Goal: Task Accomplishment & Management: Manage account settings

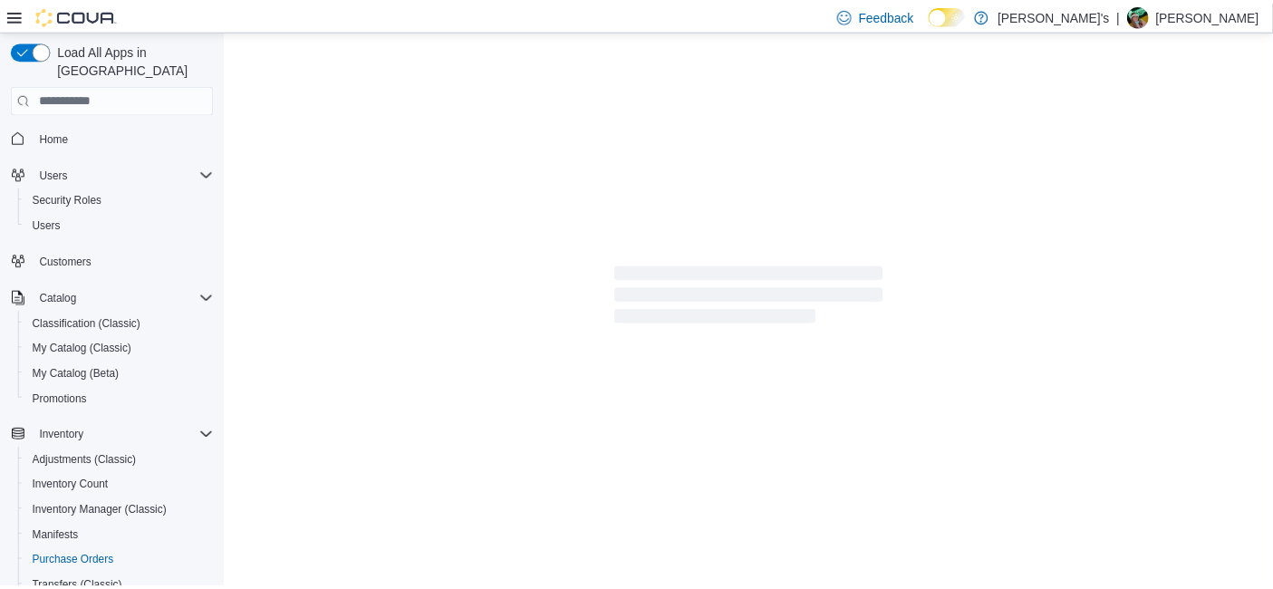
scroll to position [243, 0]
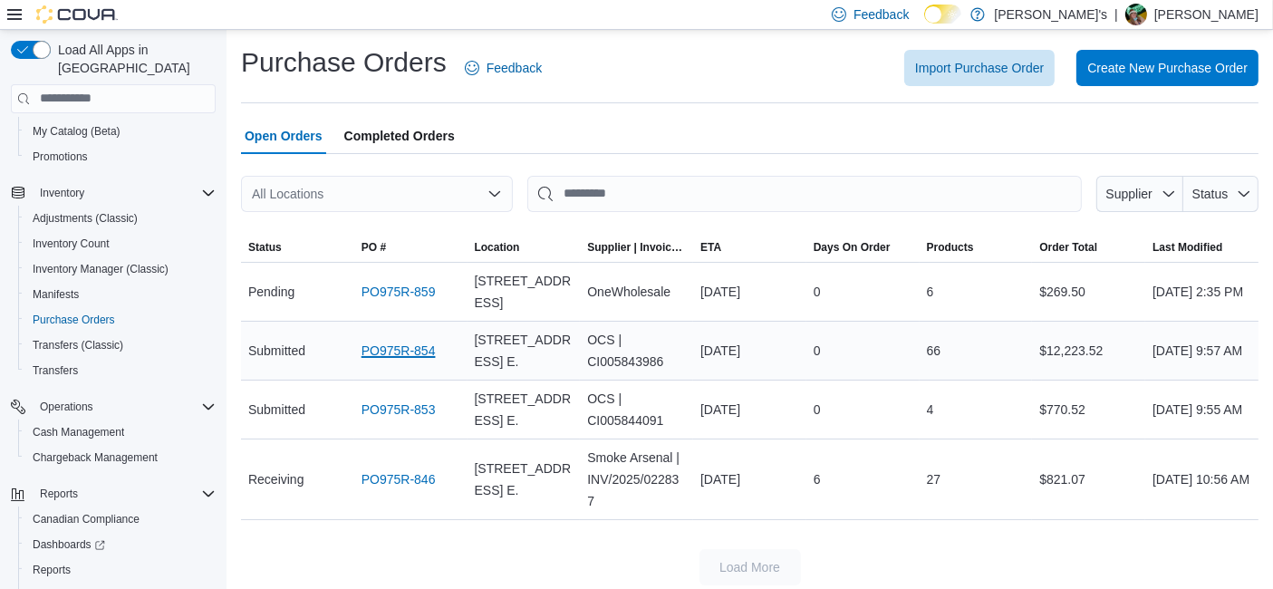
click at [406, 345] on link "PO975R-854" at bounding box center [399, 351] width 74 height 22
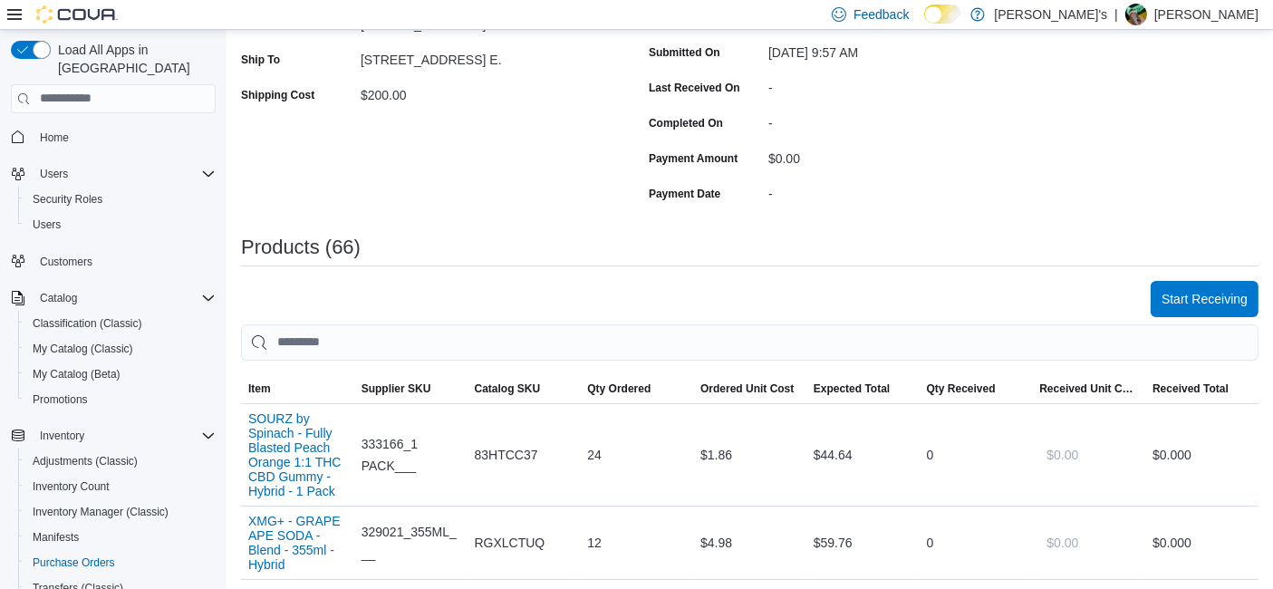
scroll to position [515, 0]
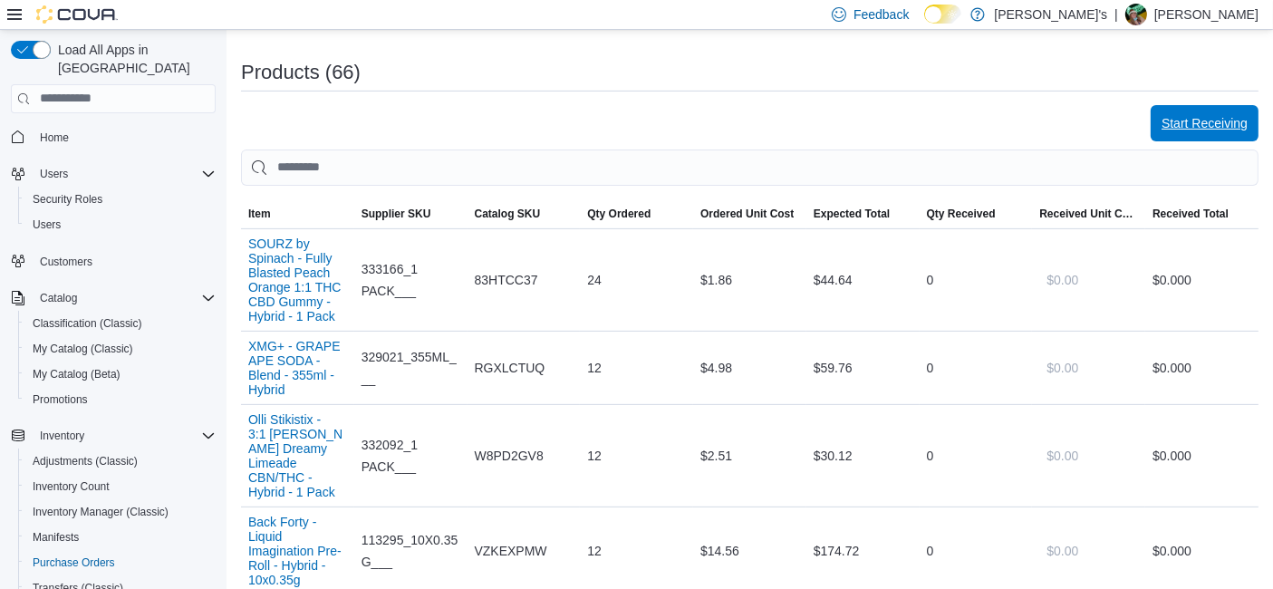
click at [1180, 119] on span "Start Receiving" at bounding box center [1205, 123] width 86 height 18
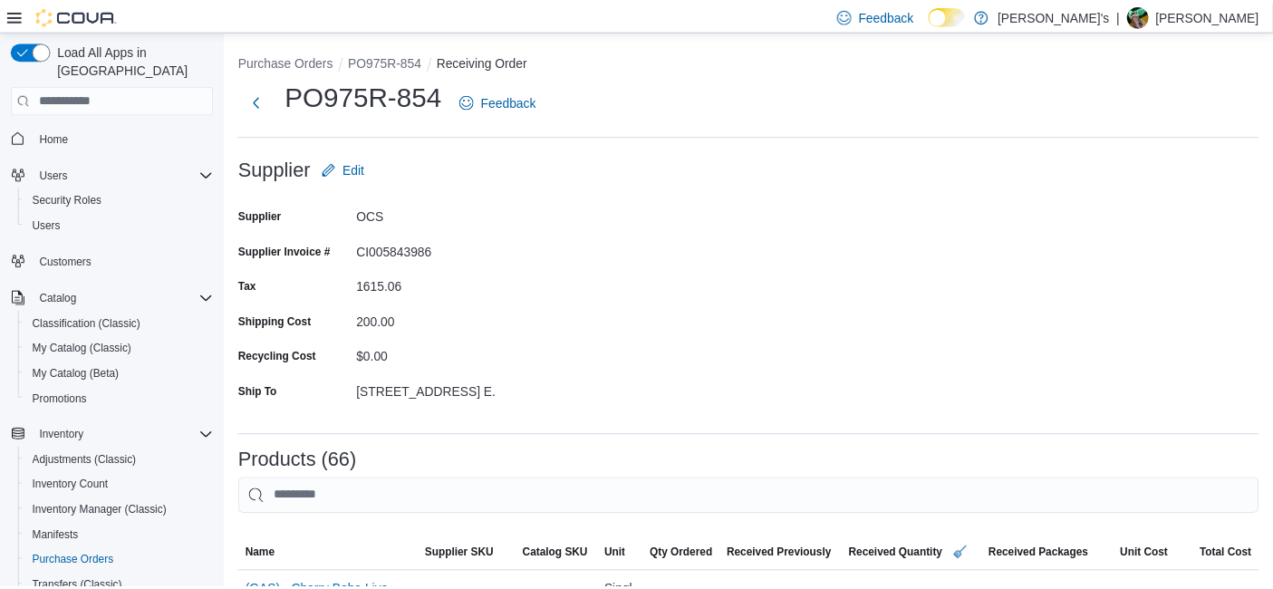
scroll to position [5928, 0]
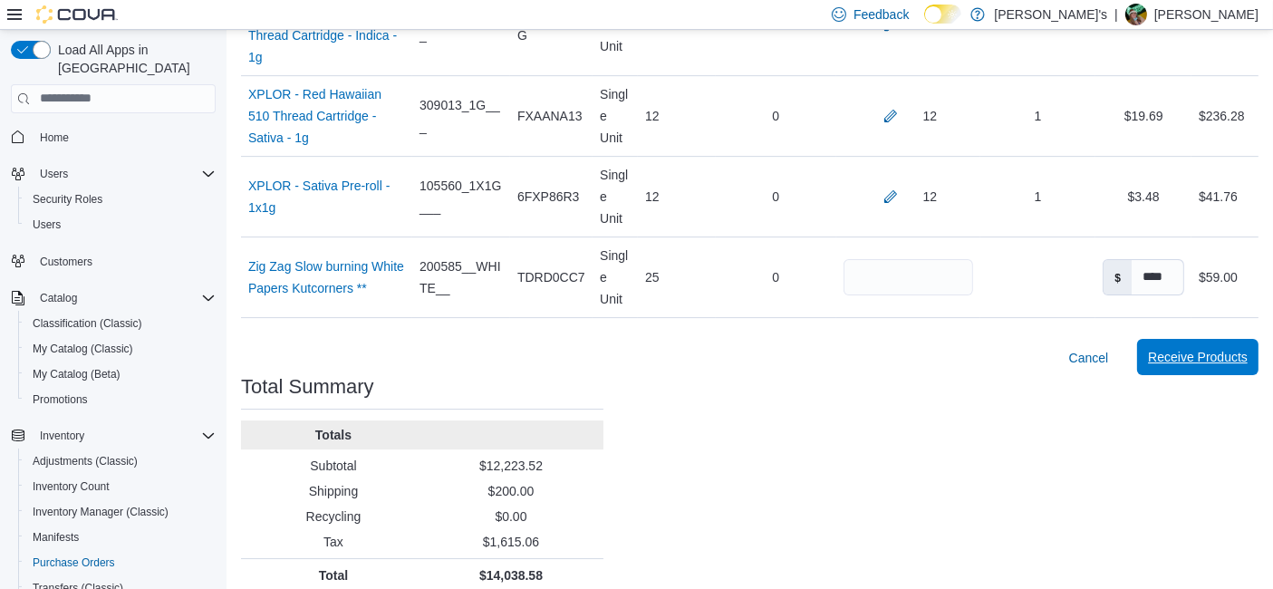
click at [1225, 339] on span "Receive Products" at bounding box center [1198, 357] width 100 height 36
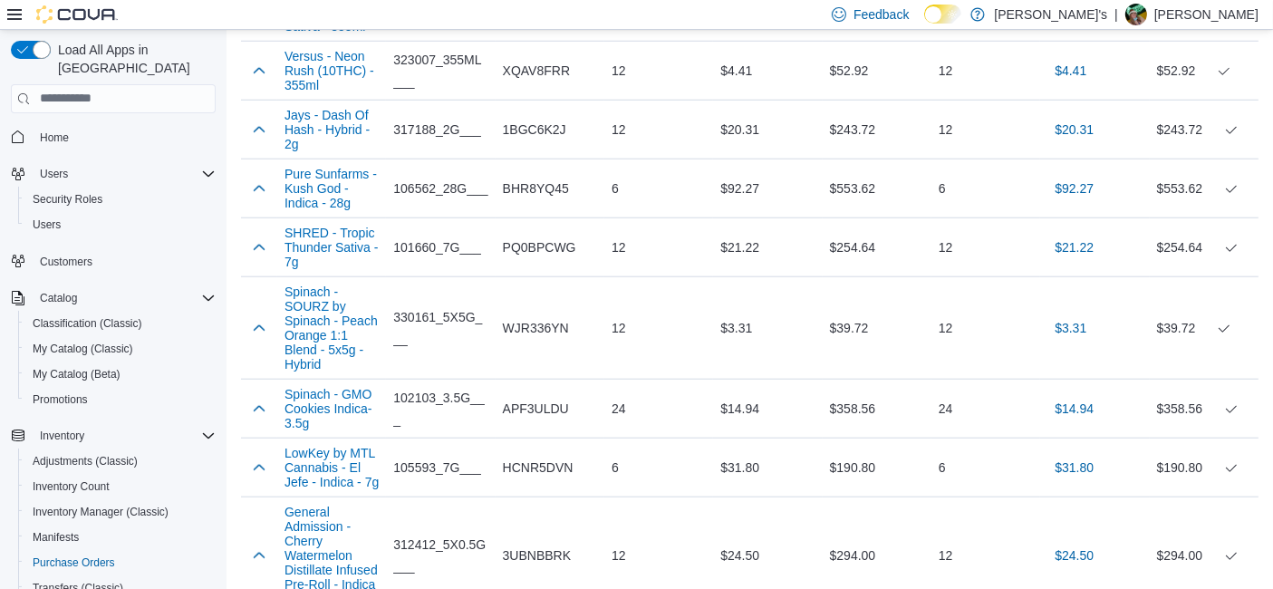
scroll to position [20, 0]
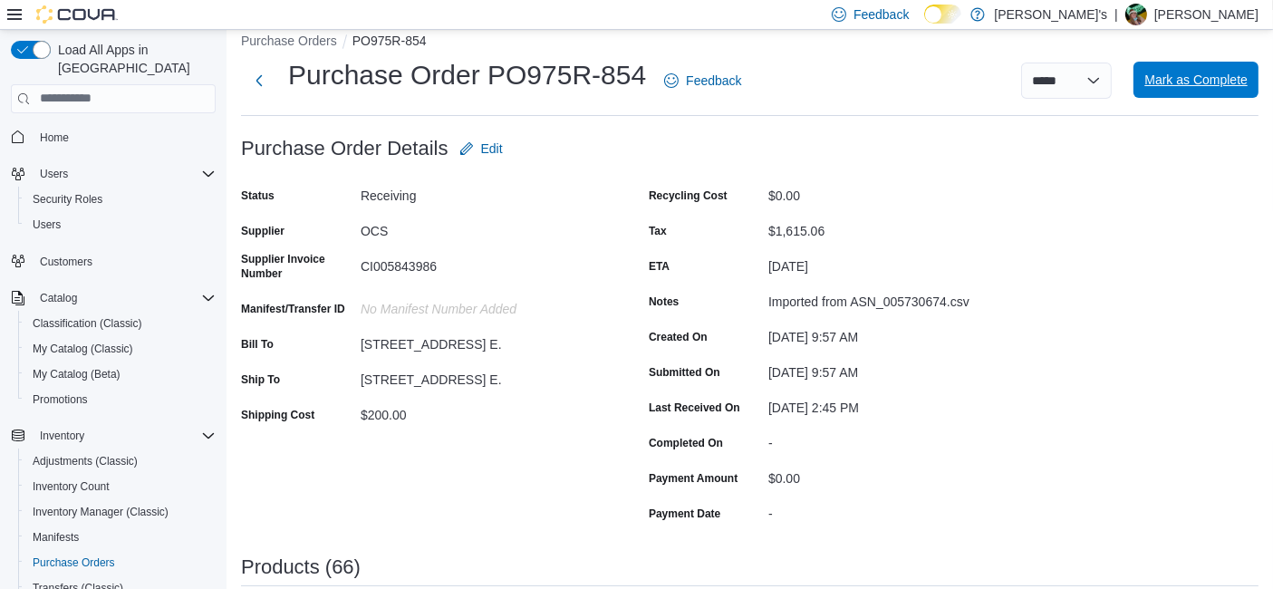
click at [1245, 76] on span "Mark as Complete" at bounding box center [1196, 80] width 103 height 18
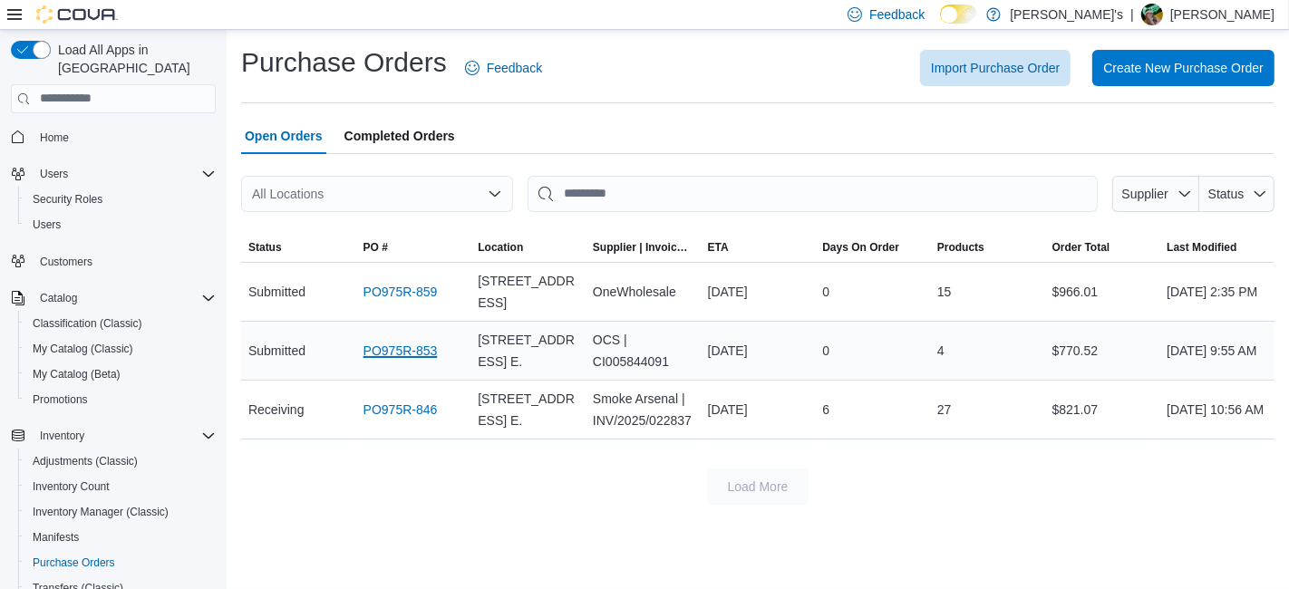
click at [409, 354] on link "PO975R-853" at bounding box center [400, 351] width 74 height 22
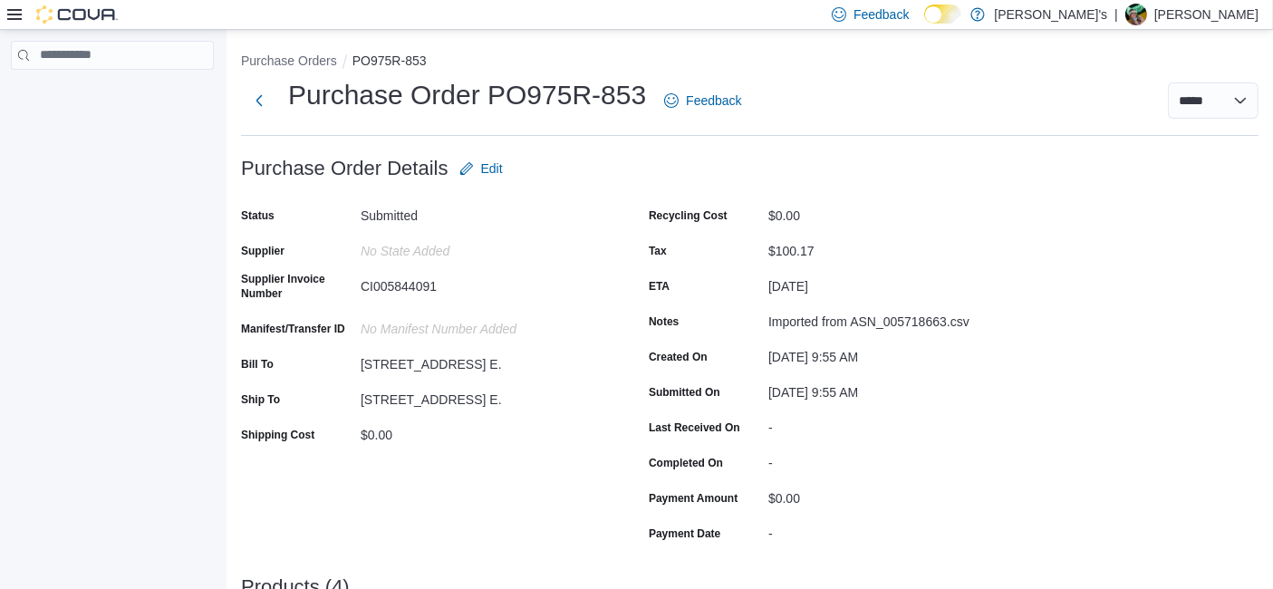
scroll to position [515, 0]
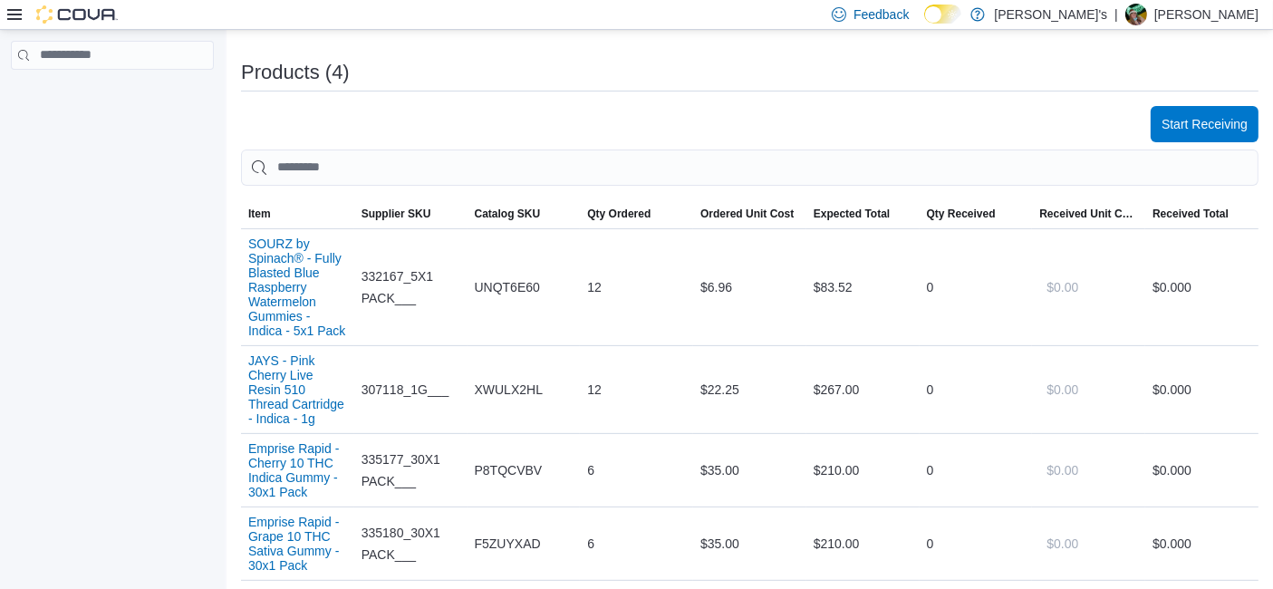
click at [1179, 100] on div "Purchase Order: PO975R-853 Feedback Purchase Order Details Edit Status Submitte…" at bounding box center [750, 231] width 1018 height 1190
click at [1196, 117] on span "Start Receiving" at bounding box center [1205, 123] width 86 height 18
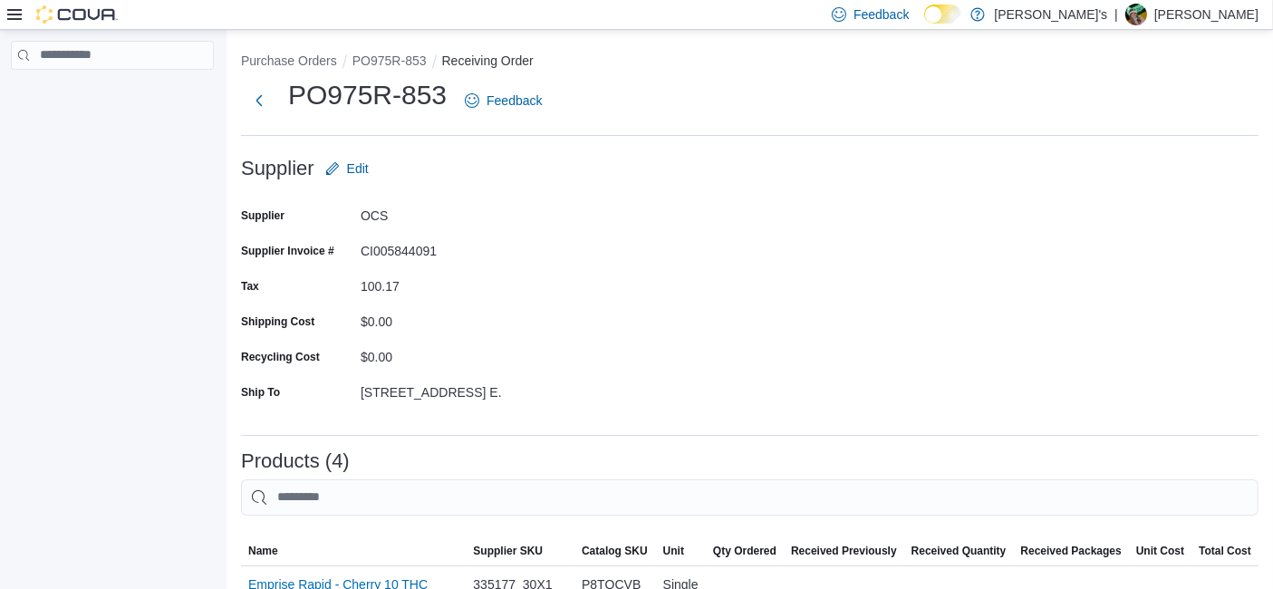
scroll to position [520, 0]
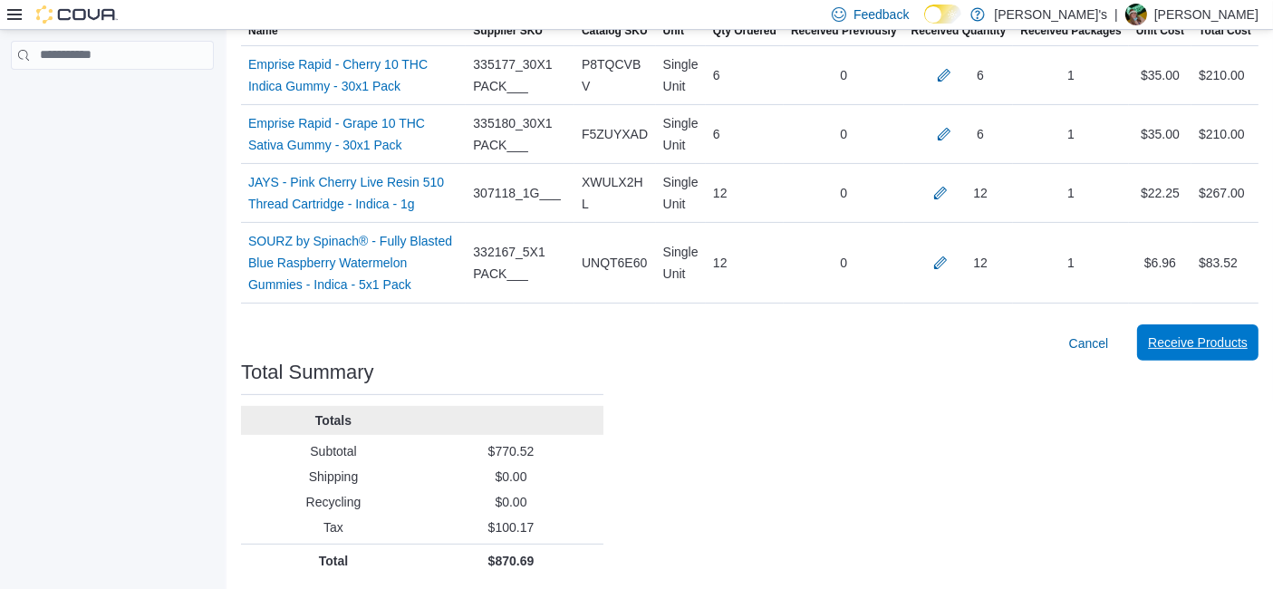
click at [1210, 354] on span "Receive Products" at bounding box center [1198, 342] width 100 height 36
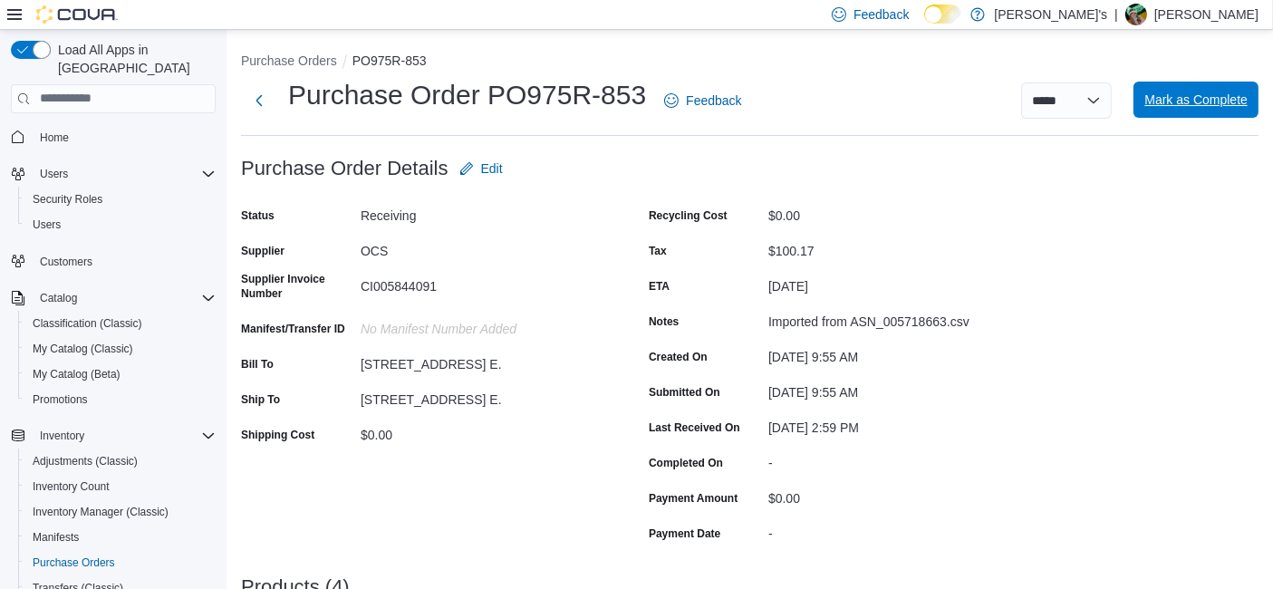
click at [1221, 110] on span "Mark as Complete" at bounding box center [1196, 100] width 103 height 36
